Goal: Find contact information: Find contact information

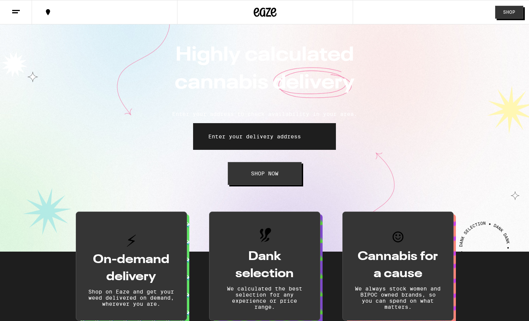
click at [17, 15] on icon at bounding box center [15, 11] width 9 height 9
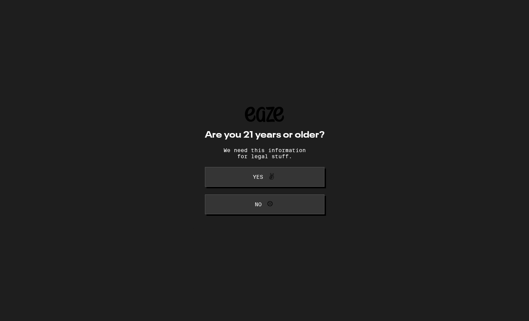
click at [250, 178] on span "Yes" at bounding box center [265, 177] width 58 height 10
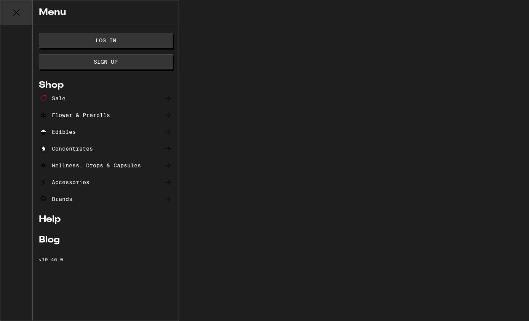
click at [53, 270] on div "Log In Sign Up Shop Sale Flower & Prerolls Edibles Concentrates Wellness, Drops…" at bounding box center [106, 172] width 146 height 295
click at [49, 223] on link "Help" at bounding box center [106, 219] width 134 height 9
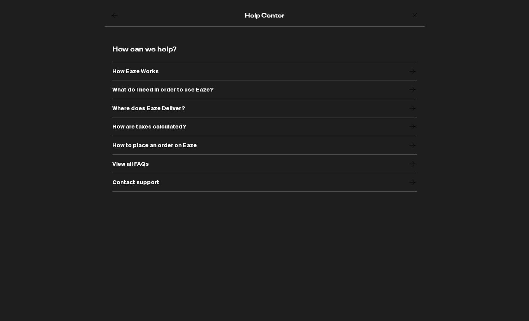
click at [157, 185] on div "Contact support" at bounding box center [264, 182] width 305 height 19
